Goal: Information Seeking & Learning: Learn about a topic

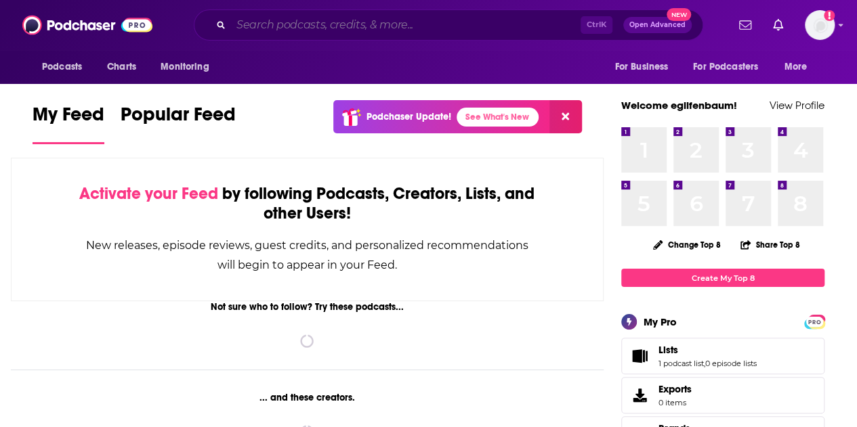
click at [456, 29] on input "Search podcasts, credits, & more..." at bounding box center [405, 25] width 349 height 22
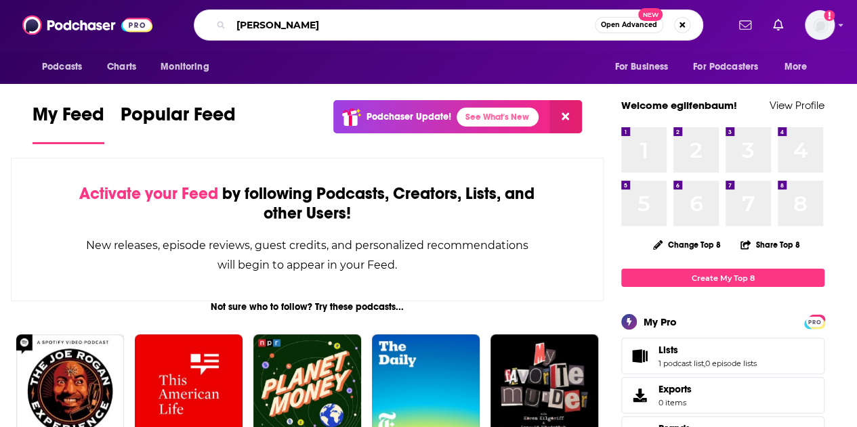
type input "[PERSON_NAME]"
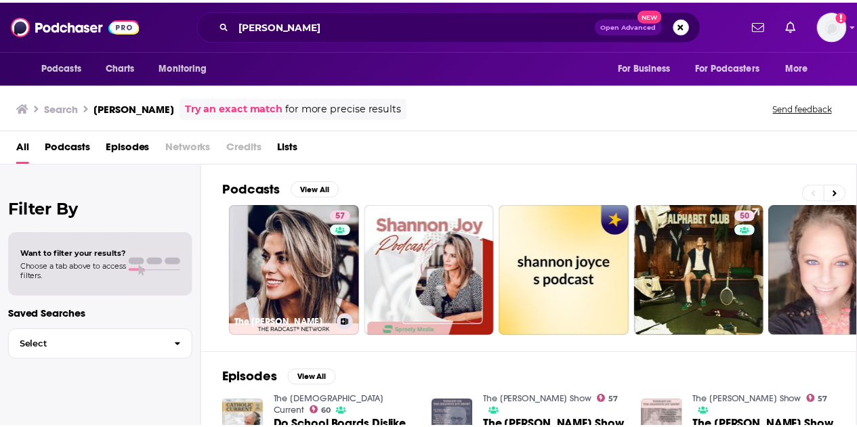
scroll to position [1, 0]
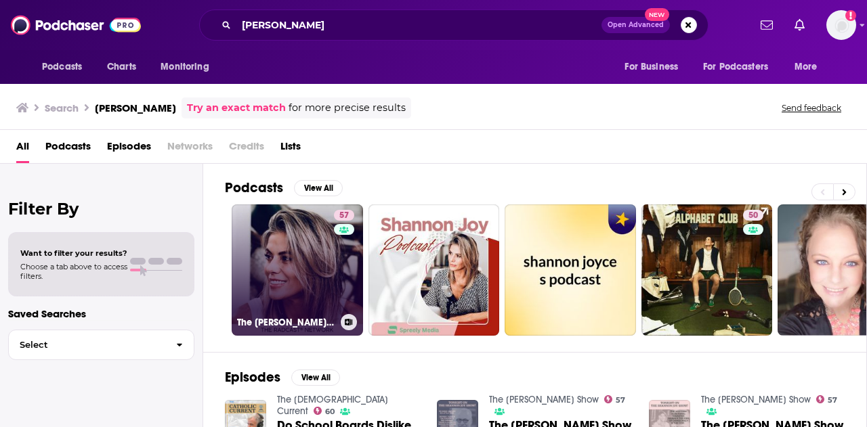
click at [295, 267] on link "57 The [PERSON_NAME] Show" at bounding box center [297, 270] width 131 height 131
